Goal: Information Seeking & Learning: Learn about a topic

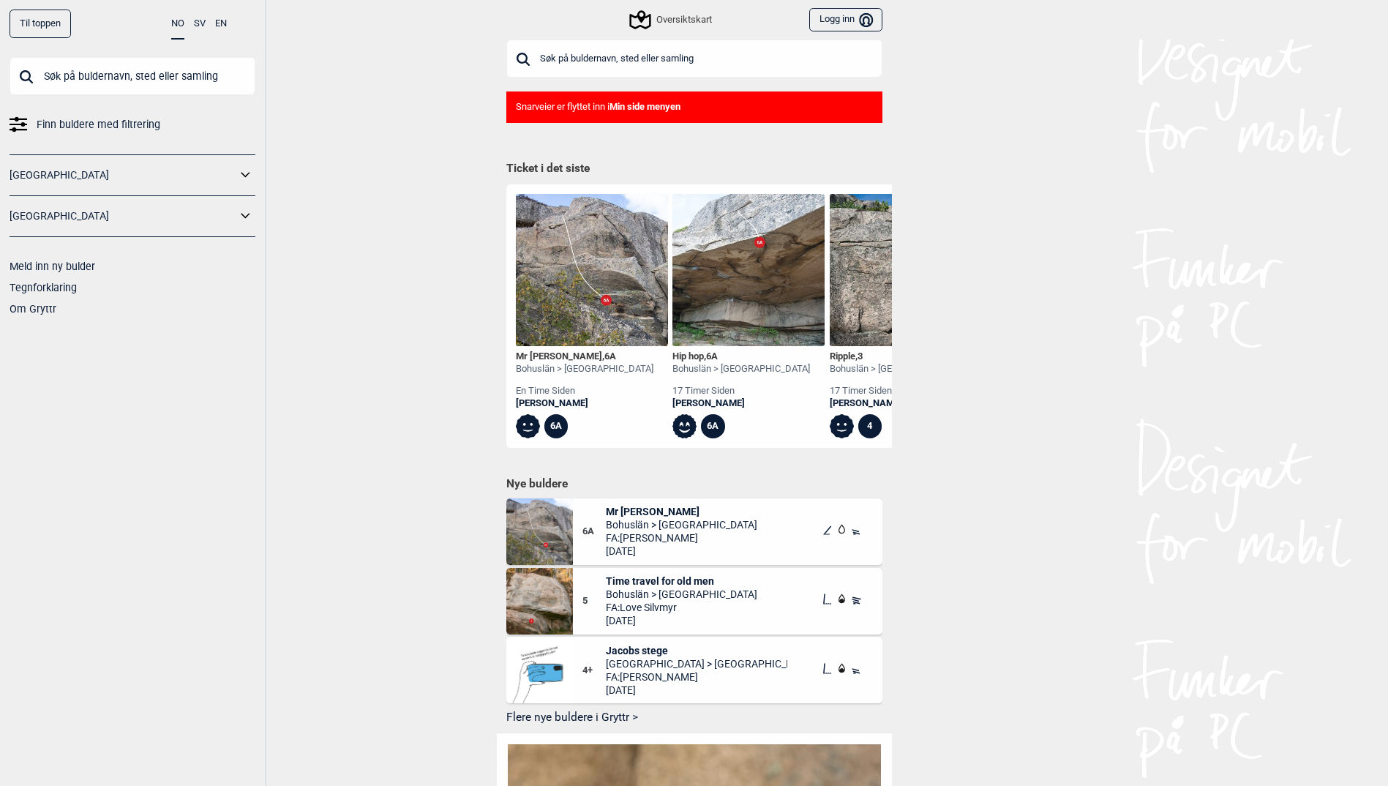
click at [657, 64] on input "text" at bounding box center [694, 59] width 376 height 38
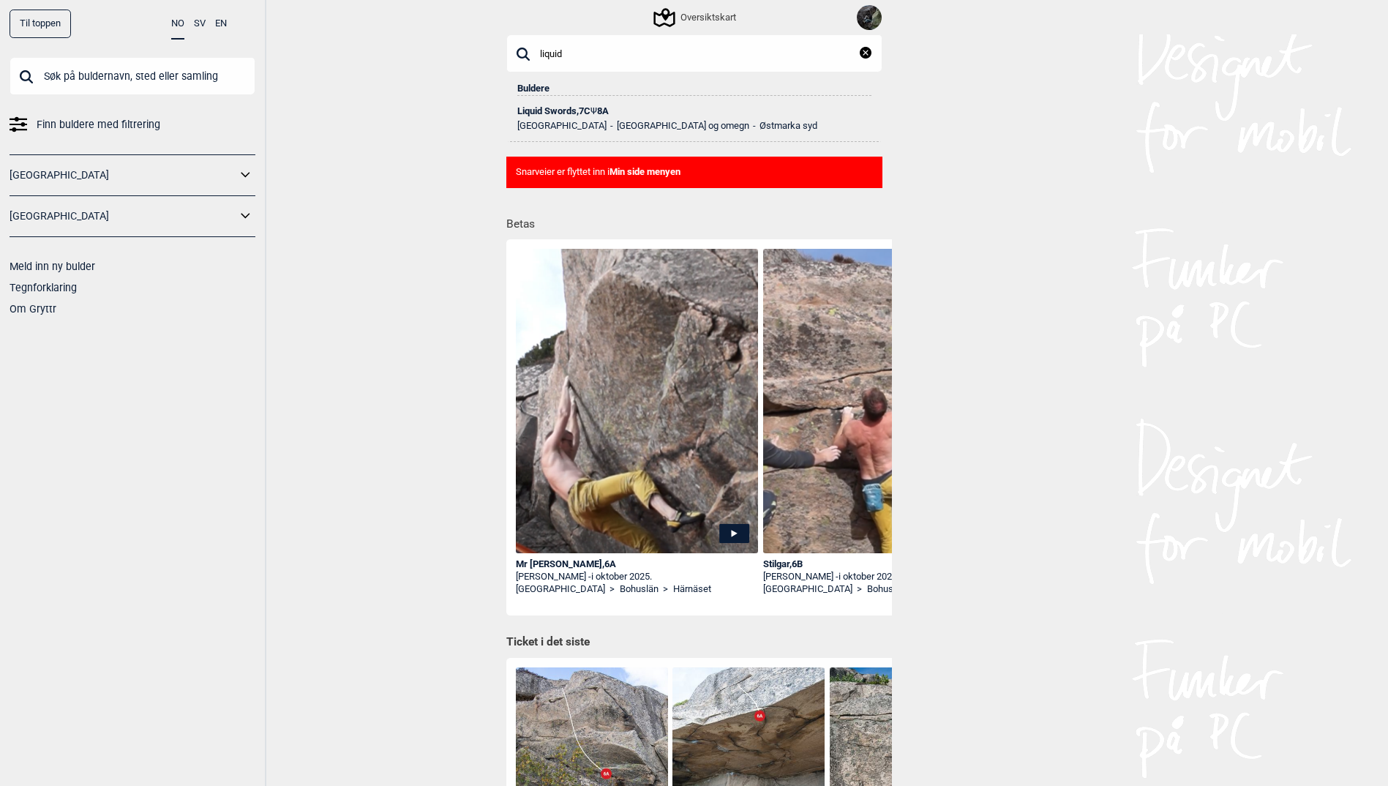
type input "liquid"
click at [574, 109] on div "Liquid Swords , 7C Ψ 8A" at bounding box center [694, 111] width 354 height 10
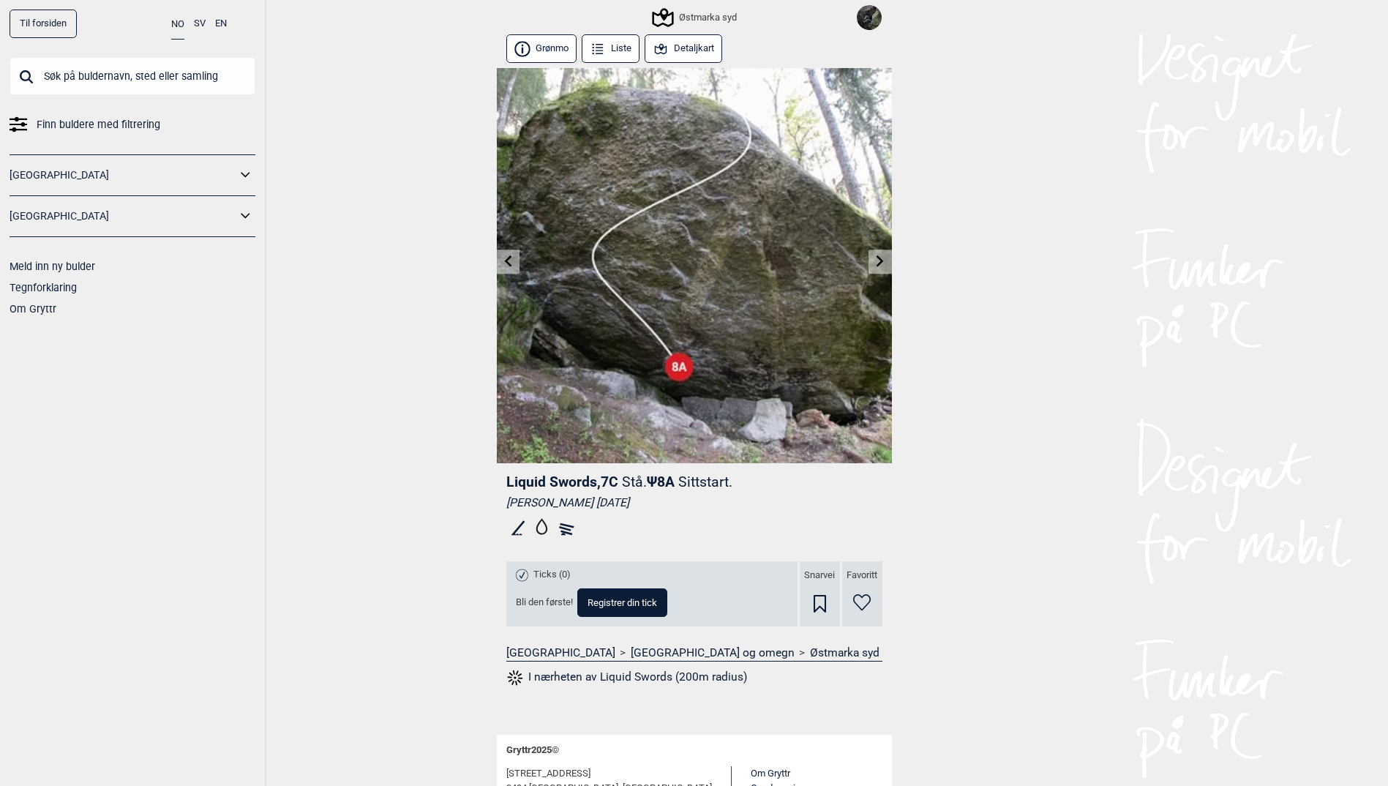
click at [128, 81] on input "text" at bounding box center [133, 76] width 246 height 38
type input "c"
type input "s"
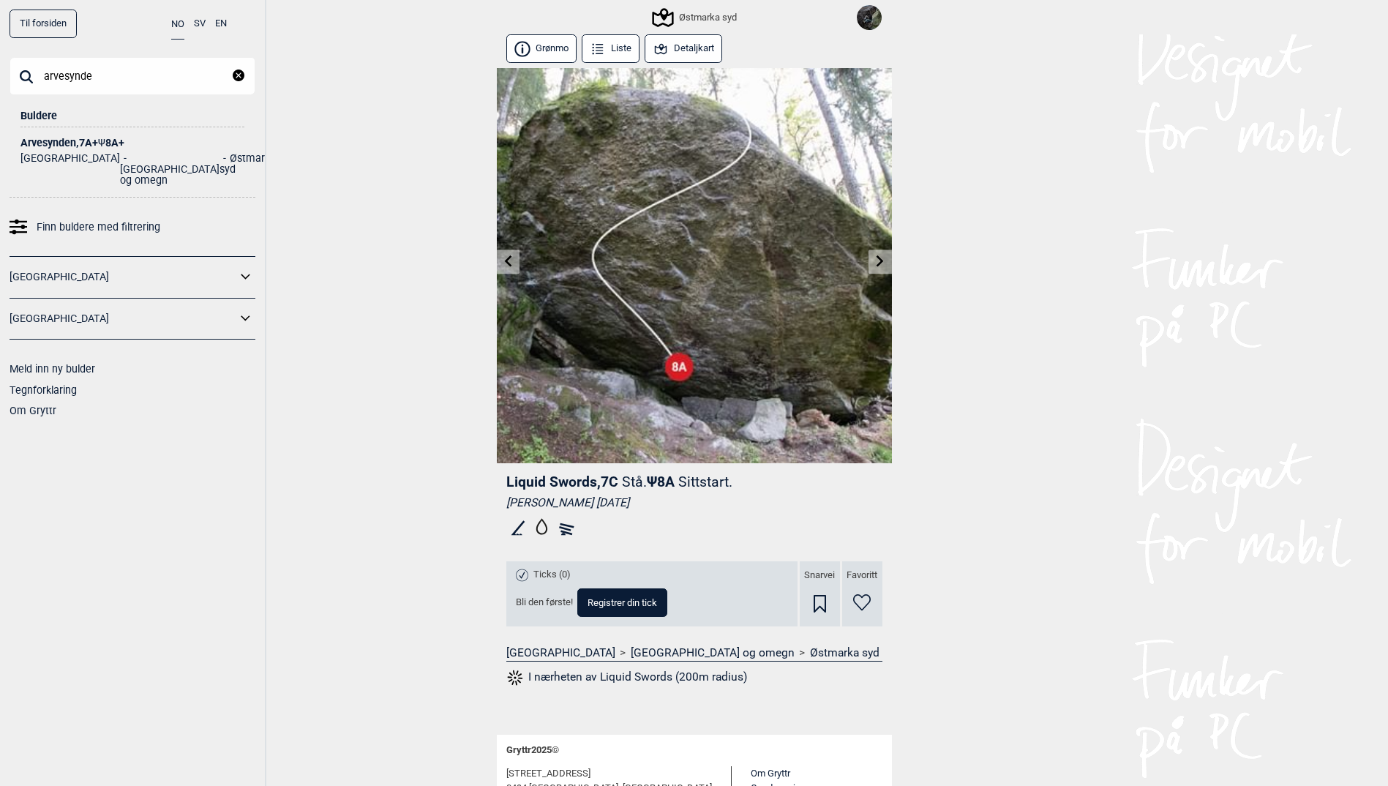
type input "arvesynde"
click at [84, 138] on div "Arvesynden , 7A+ Ψ 8A+" at bounding box center [132, 143] width 224 height 11
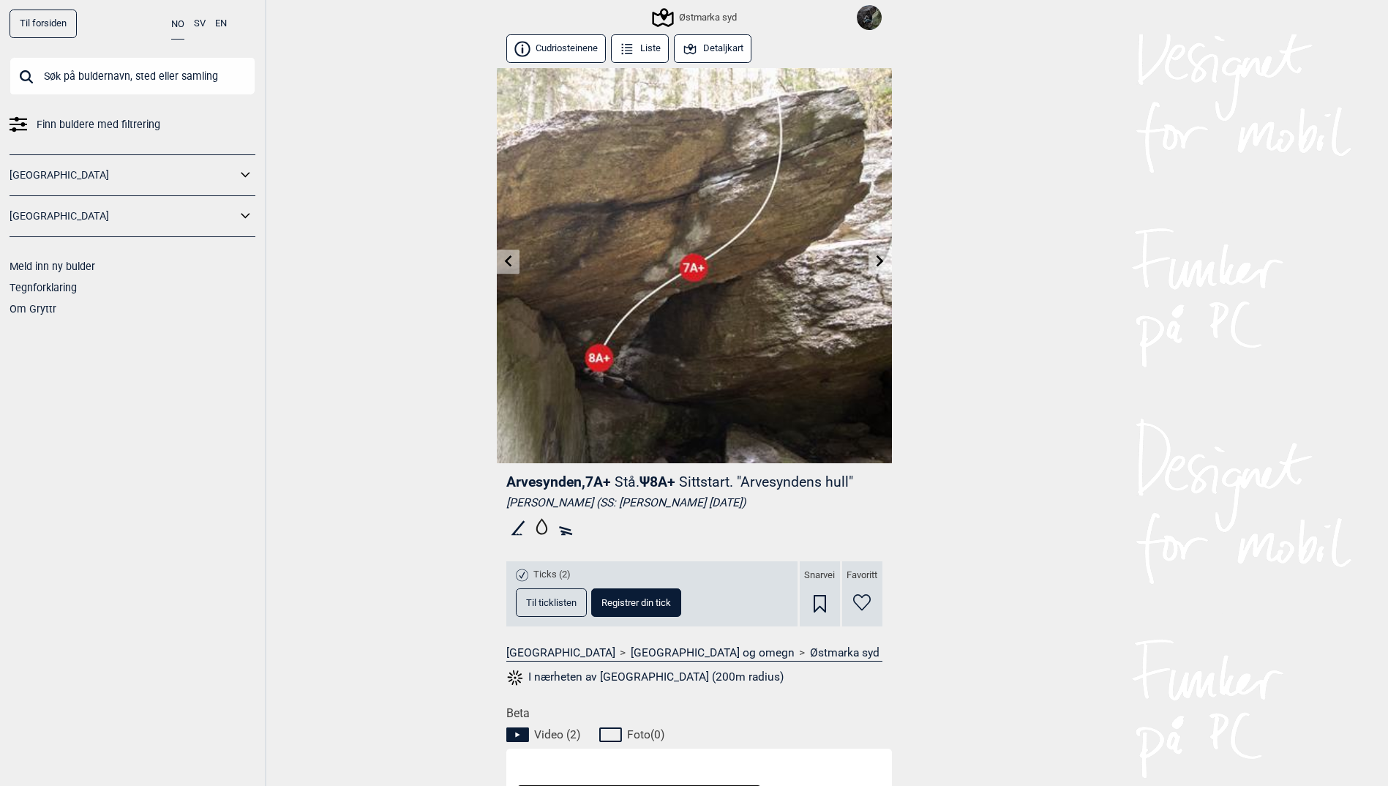
click at [876, 267] on link at bounding box center [880, 262] width 23 height 24
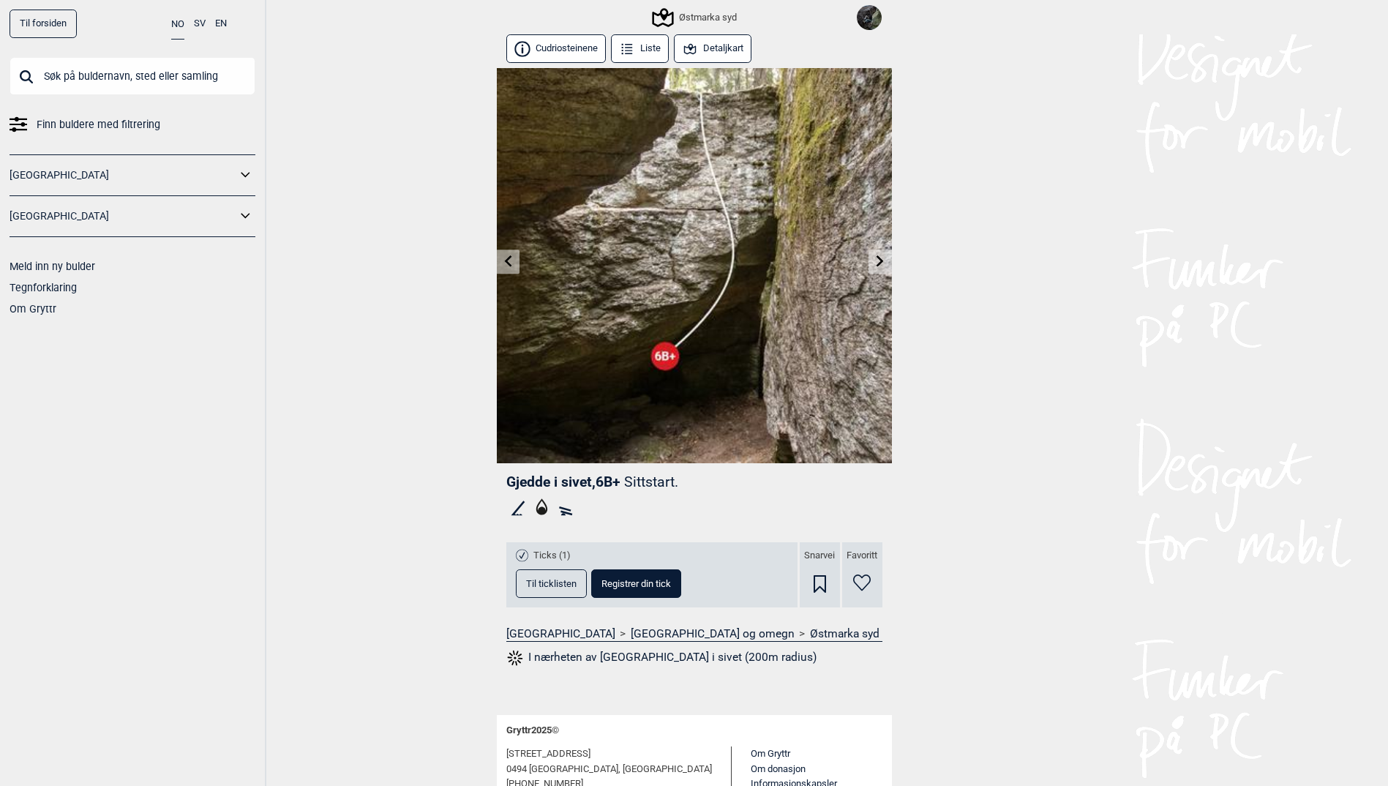
click at [874, 265] on icon at bounding box center [880, 261] width 12 height 12
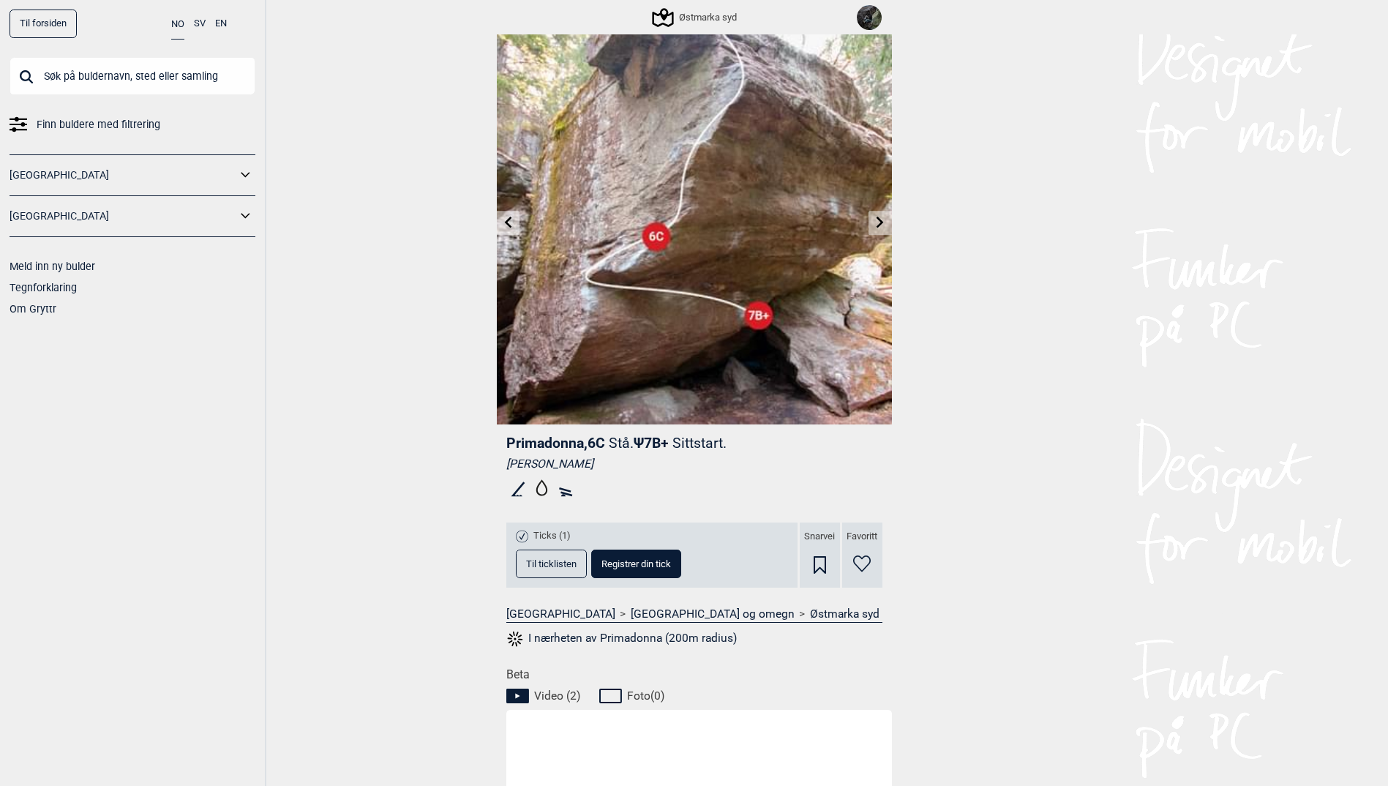
scroll to position [73, 0]
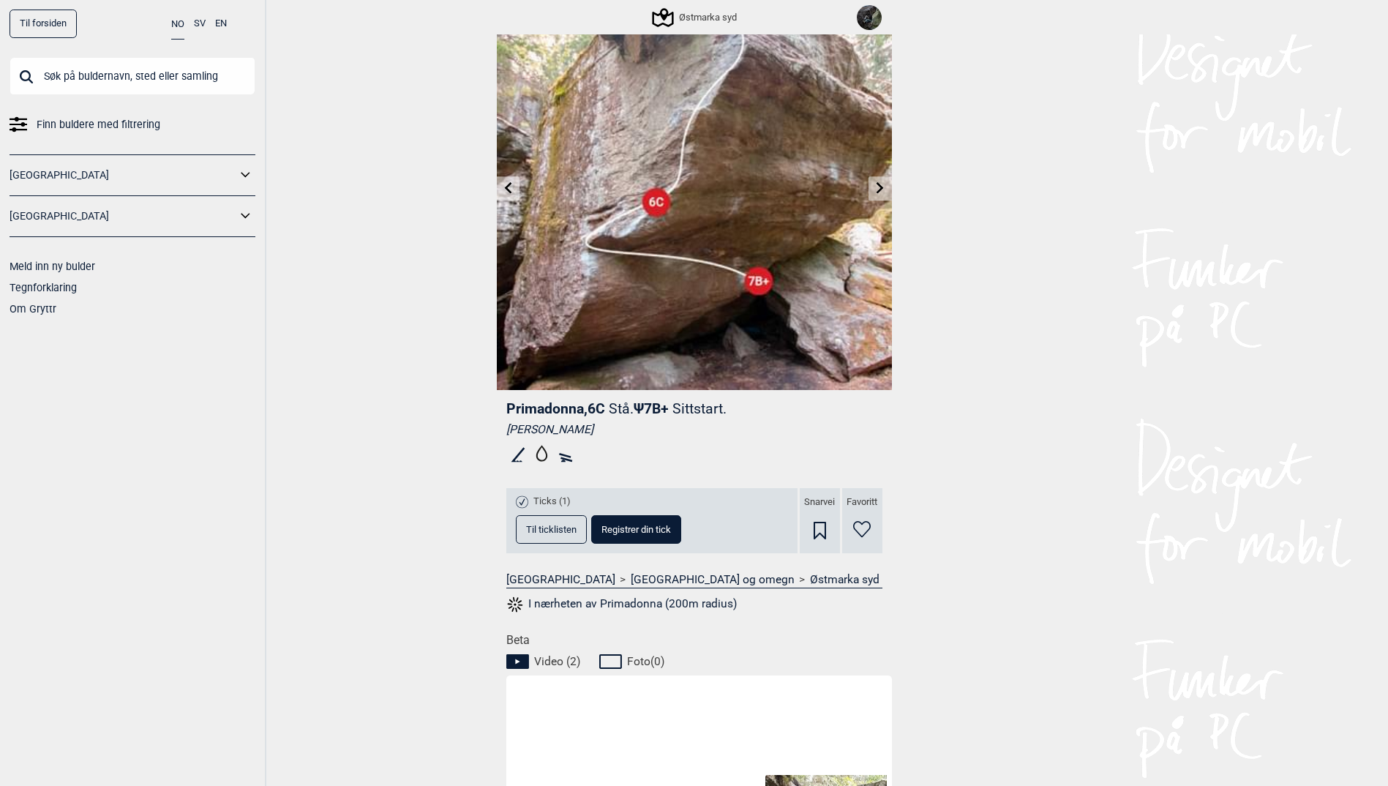
click at [877, 190] on icon at bounding box center [880, 188] width 12 height 12
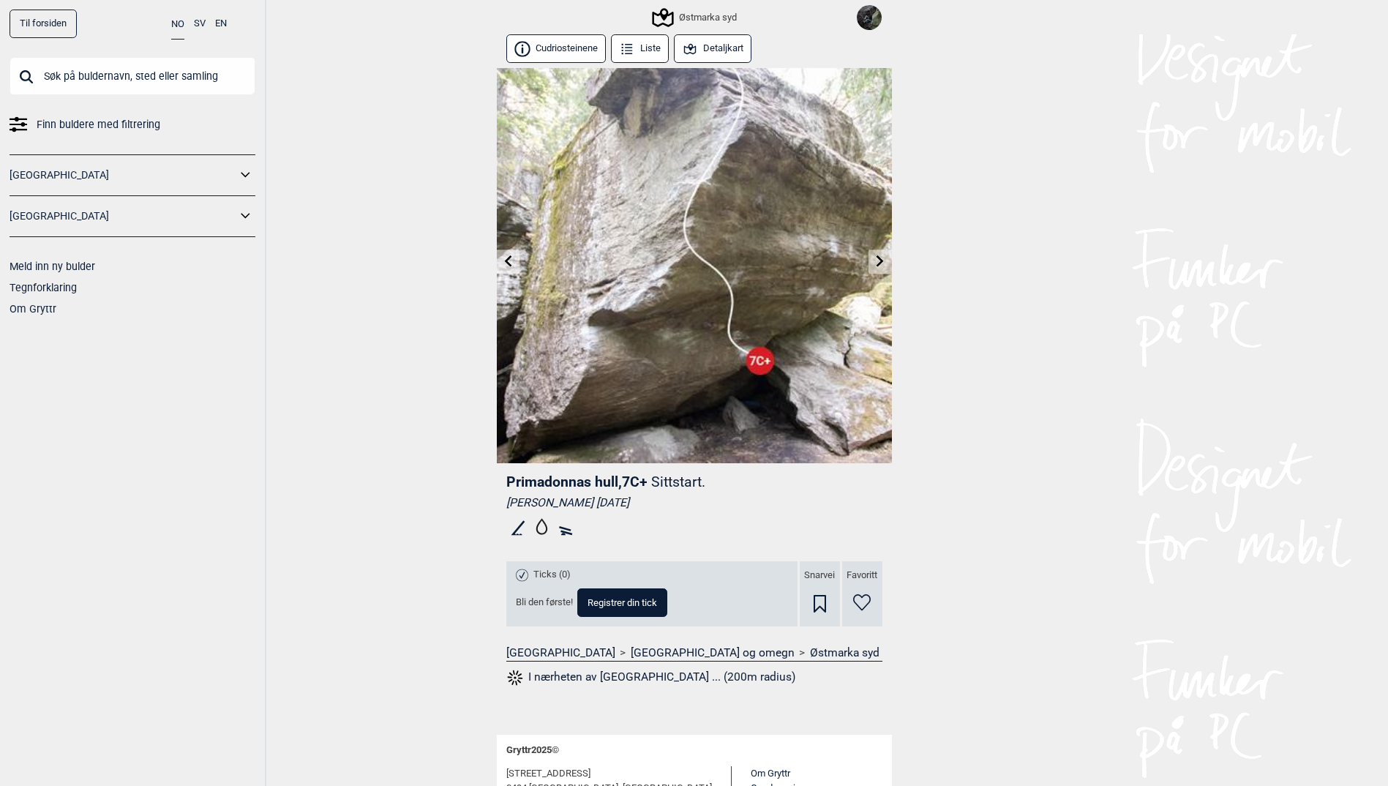
click at [874, 263] on icon at bounding box center [880, 261] width 12 height 12
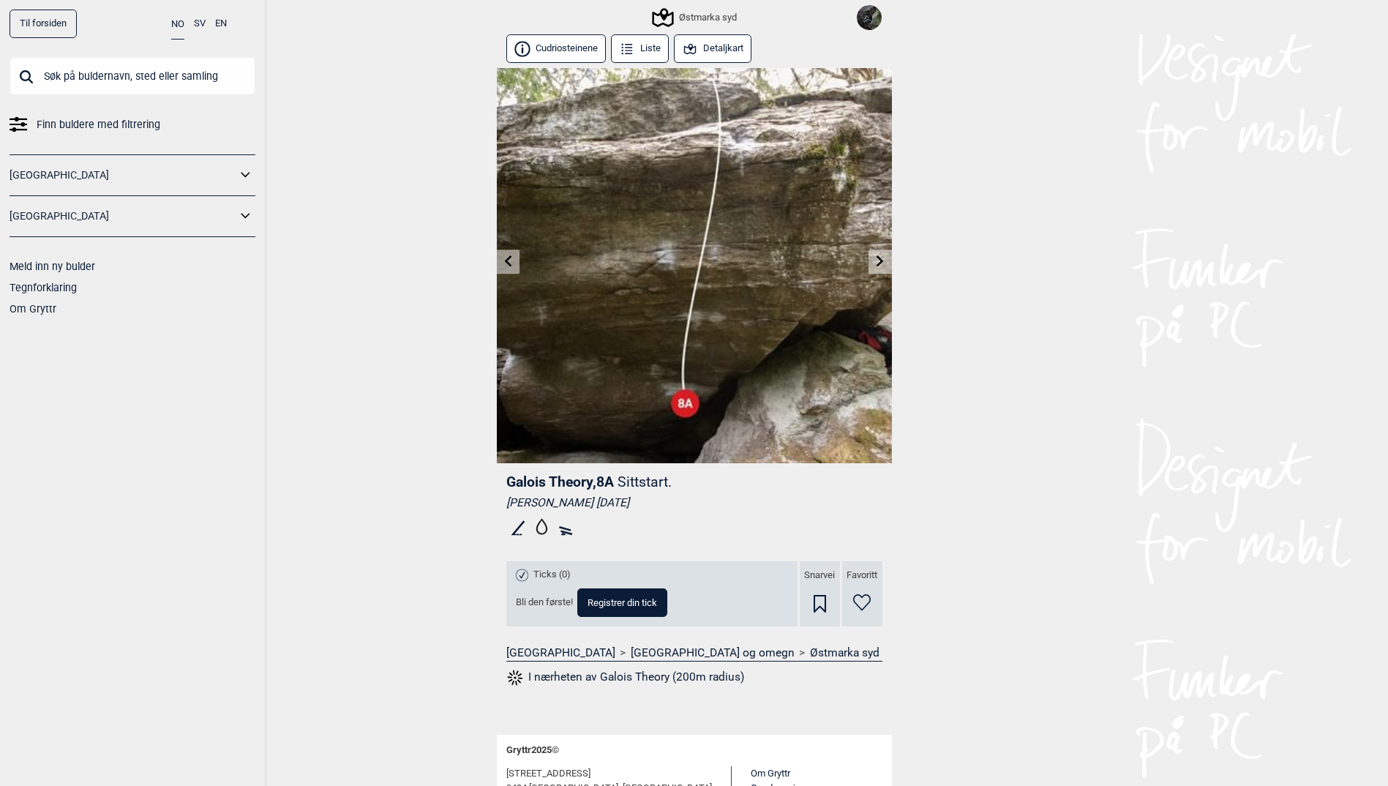
click at [874, 263] on icon at bounding box center [880, 261] width 12 height 12
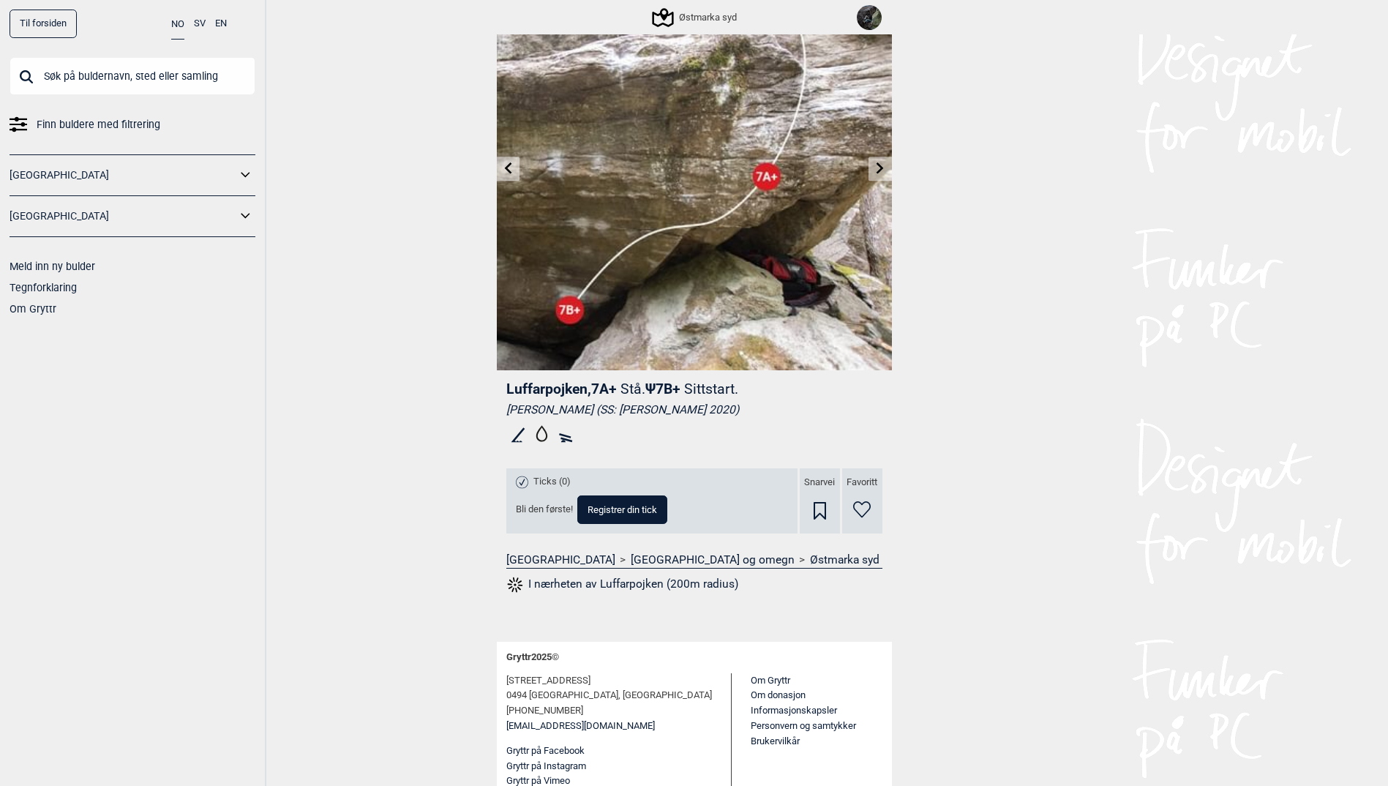
scroll to position [96, 0]
